Goal: Ask a question

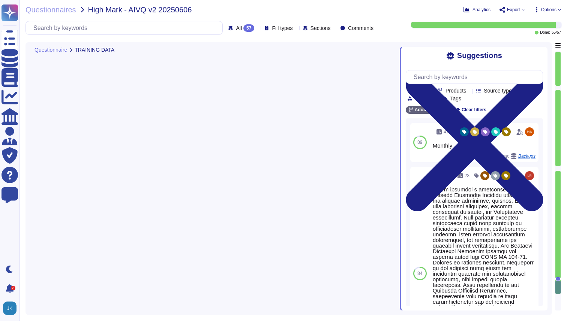
type textarea "Contact Product"
type textarea "Currently, Adobe leverages the Azure Open AI (AOAI) service for text-to-text ge…"
type textarea "Adobe has deployed governance processes to evaluate and track the performance o…"
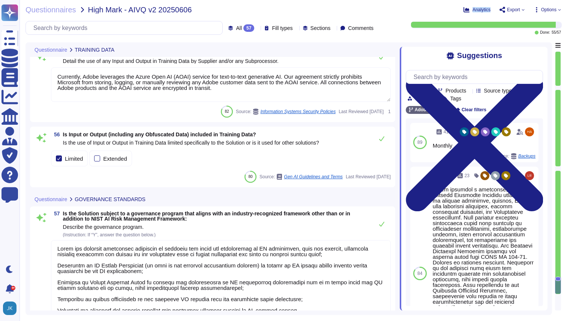
type textarea "Contact Product Team"
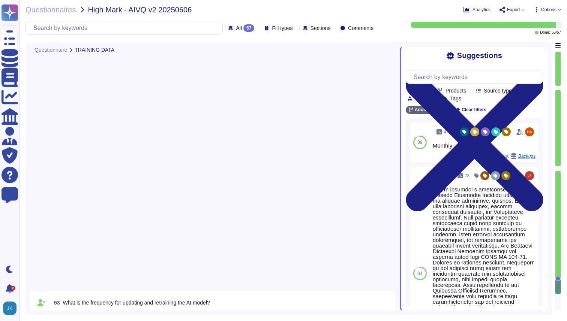
scroll to position [3923, 0]
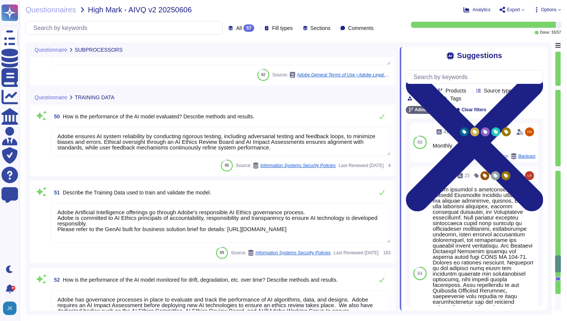
type textarea "Please see our General Terms of Use ([URL][DOMAIN_NAME]) which include language…"
type textarea "When Adobe is providing software and services to an enterprise, Adobe is acting…"
type textarea "Under clause 4.3(A), we do not have the right to, and will not, use your Conten…"
type textarea "Adobe ensures AI system reliability by conducting rigorous testing, including a…"
type textarea "Adobe Artificial Intelligence offerings go through Adobe's responsible AI Ethic…"
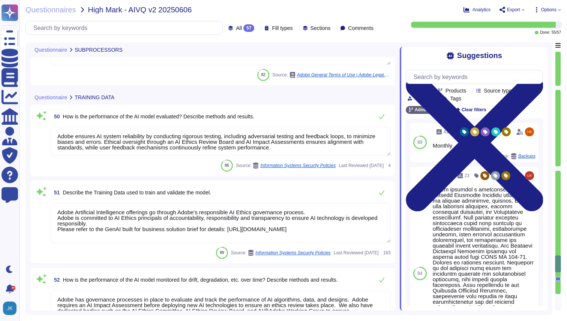
type textarea "Adobe has governance processes in place to evaluate and track the performance o…"
click at [132, 32] on input "text" at bounding box center [126, 27] width 193 height 13
paste input "How is the performance of the AI model evaluated? Describe methods and results."
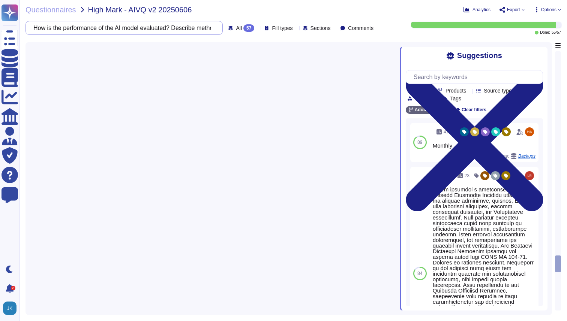
scroll to position [0, 79]
type input "How is the performance of the AI model evaluated? Describe methods and results."
